Goal: Task Accomplishment & Management: Complete application form

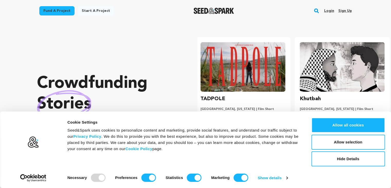
scroll to position [0, 103]
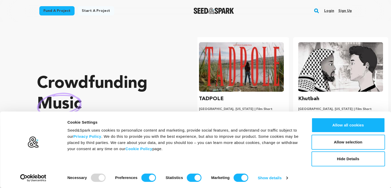
click at [98, 28] on section "Crowdfunding music that matters . Seed&Spark is where creators and audiences wo…" at bounding box center [214, 117] width 354 height 191
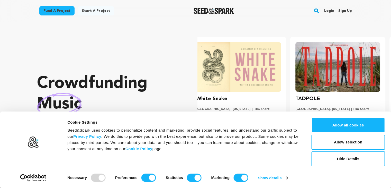
scroll to position [0, 0]
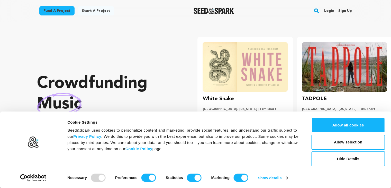
click at [347, 12] on link "Sign up" at bounding box center [345, 11] width 14 height 8
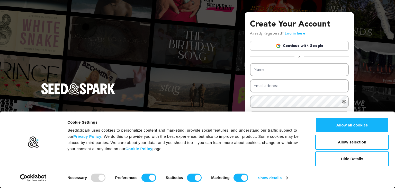
click at [326, 48] on link "Continue with Google" at bounding box center [299, 46] width 99 height 10
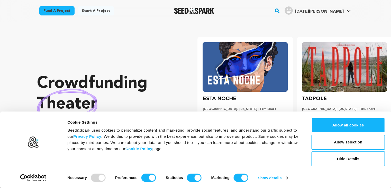
click at [98, 11] on link "Start a project" at bounding box center [96, 10] width 37 height 9
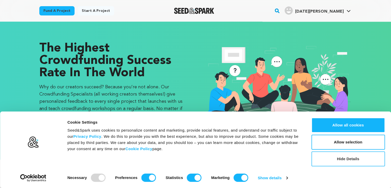
click at [330, 156] on button "Hide Details" at bounding box center [349, 158] width 74 height 15
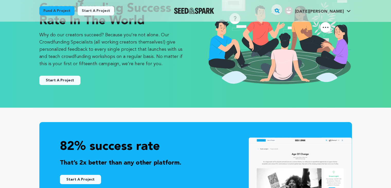
scroll to position [52, 0]
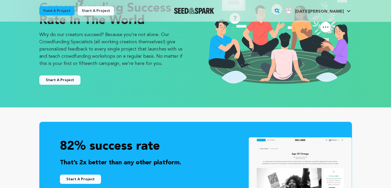
click at [46, 80] on button "Start A Project" at bounding box center [59, 79] width 41 height 9
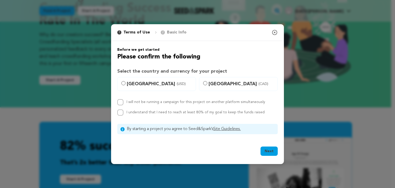
drag, startPoint x: 162, startPoint y: 102, endPoint x: 176, endPoint y: 91, distance: 17.9
click at [176, 91] on div "Before we get started Please confirm the following Select the country and curre…" at bounding box center [197, 90] width 161 height 87
click at [273, 32] on icon "button" at bounding box center [275, 32] width 6 height 6
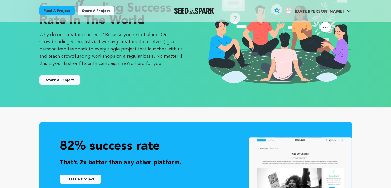
scroll to position [0, 0]
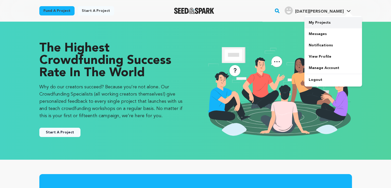
click at [327, 24] on link "My Projects" at bounding box center [334, 22] width 58 height 11
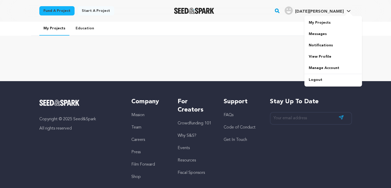
click at [351, 11] on link "[DATE][PERSON_NAME] [DATE][PERSON_NAME]" at bounding box center [318, 9] width 68 height 9
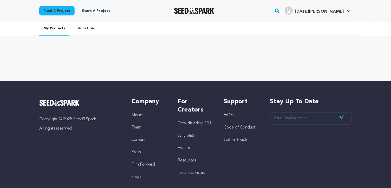
click at [351, 11] on link "[DATE][PERSON_NAME] [DATE][PERSON_NAME]" at bounding box center [318, 9] width 68 height 9
click at [346, 10] on link "[DATE][PERSON_NAME] [DATE][PERSON_NAME]" at bounding box center [318, 9] width 68 height 9
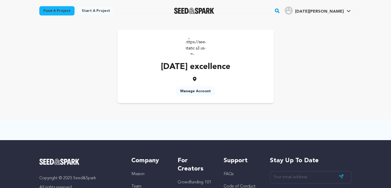
click at [197, 45] on img at bounding box center [196, 45] width 21 height 21
click at [86, 10] on link "Start a project" at bounding box center [96, 10] width 37 height 9
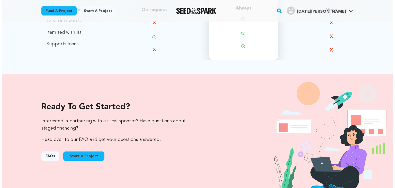
scroll to position [460, 0]
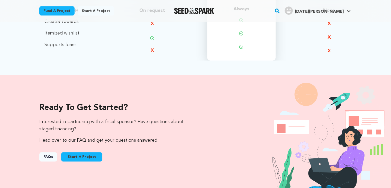
click at [76, 154] on button "Start A Project" at bounding box center [81, 156] width 41 height 9
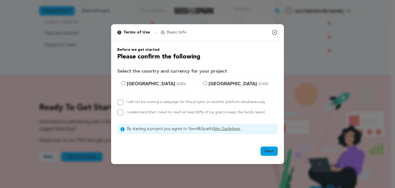
click at [171, 33] on p "Basic Info" at bounding box center [177, 32] width 20 height 6
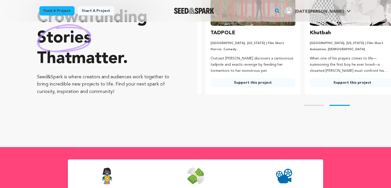
scroll to position [0, 103]
